Goal: Browse casually

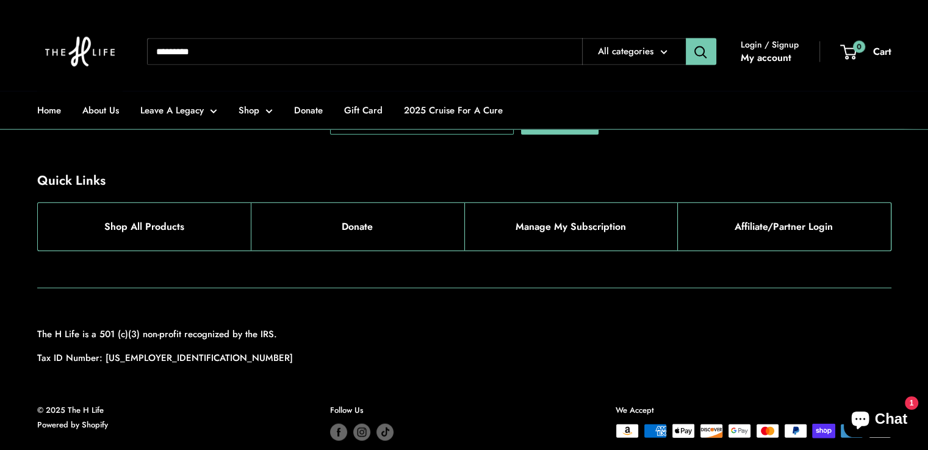
scroll to position [2812, 0]
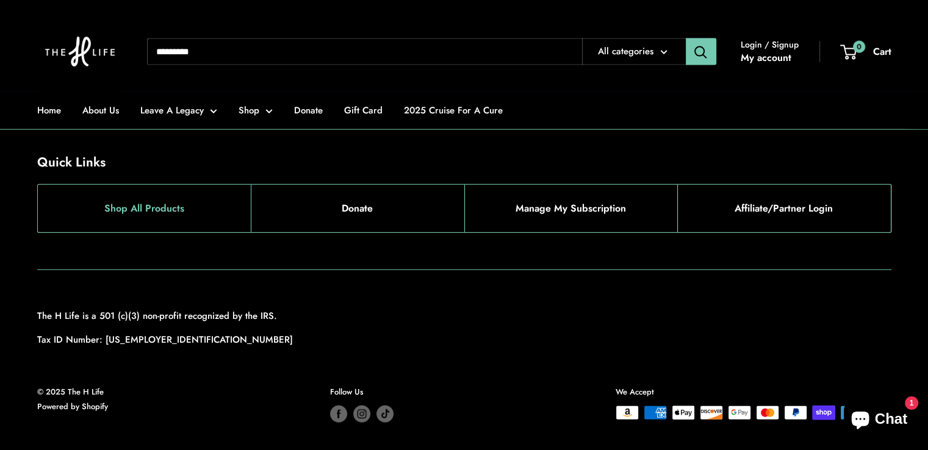
click at [131, 201] on link "Shop All Products" at bounding box center [145, 209] width 214 height 48
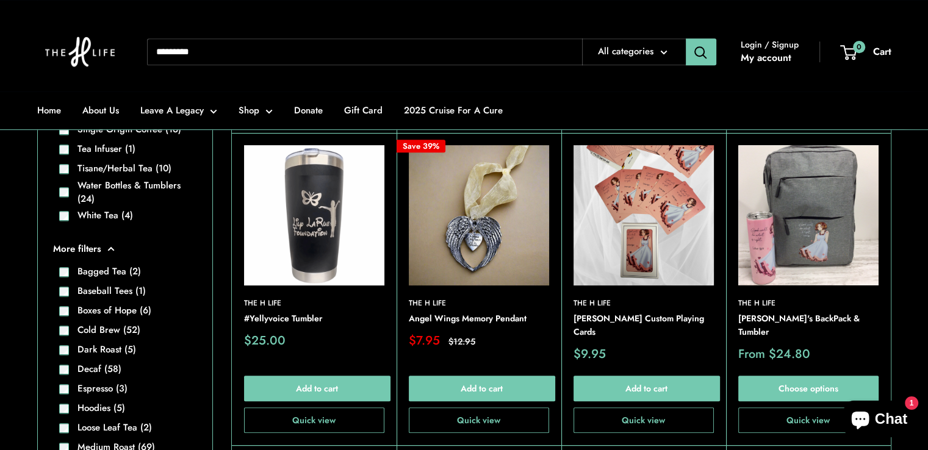
scroll to position [671, 0]
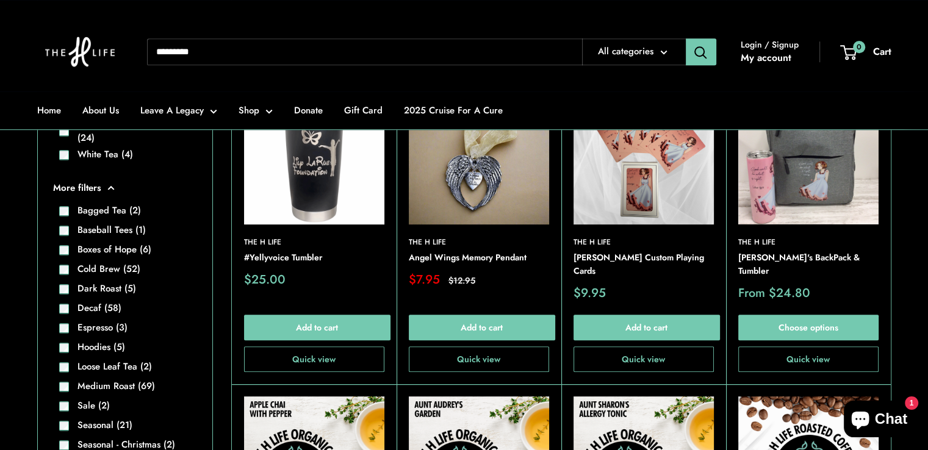
click at [622, 181] on img at bounding box center [644, 154] width 140 height 140
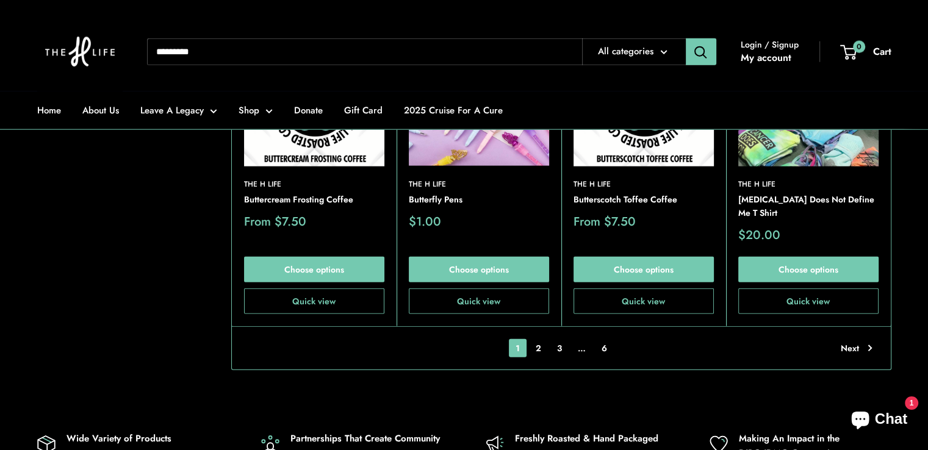
scroll to position [2868, 0]
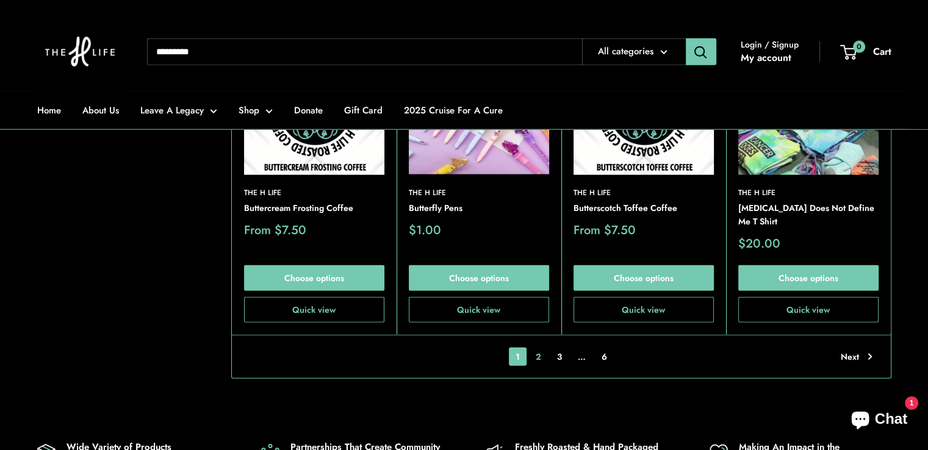
click at [539, 348] on link "2" at bounding box center [538, 357] width 19 height 18
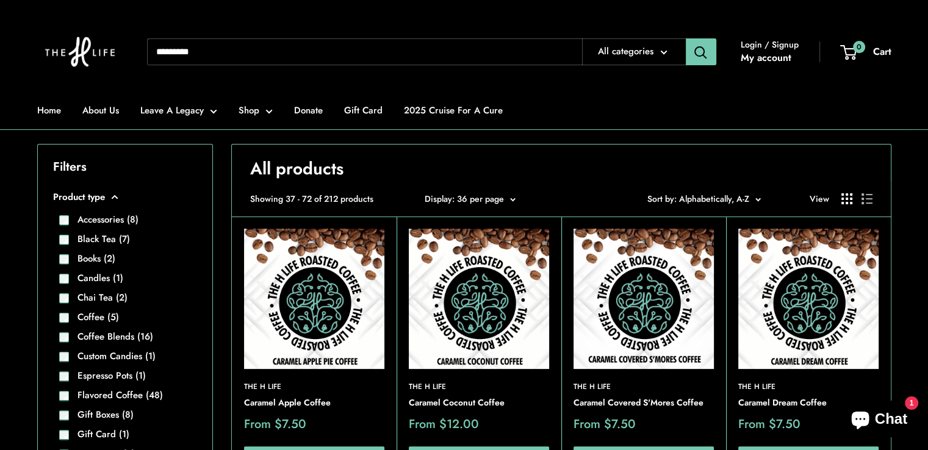
scroll to position [225, 0]
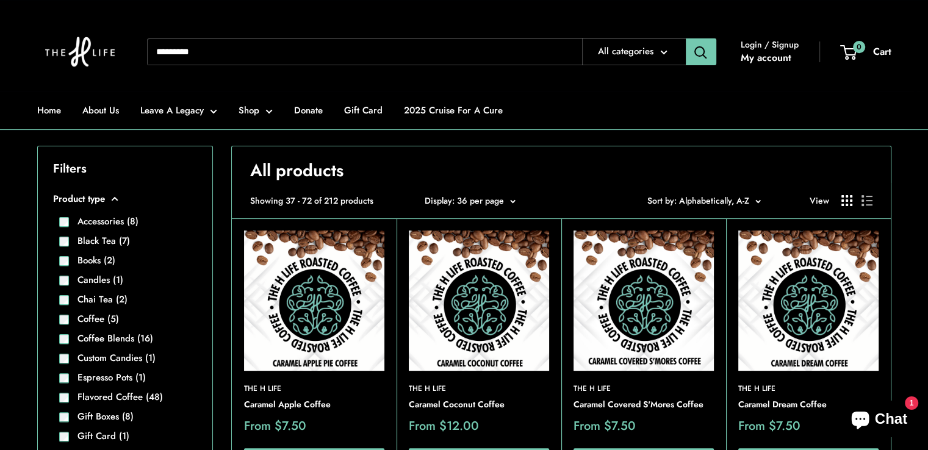
click at [78, 54] on img at bounding box center [79, 51] width 85 height 79
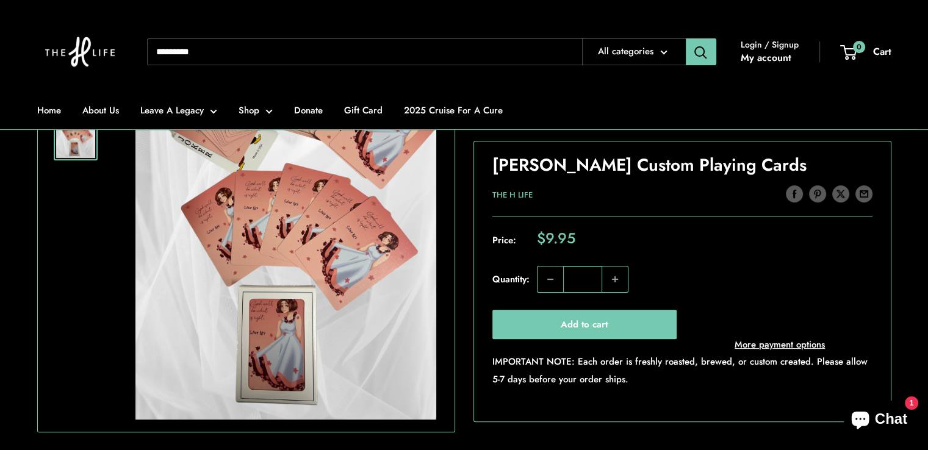
scroll to position [305, 0]
